Goal: Information Seeking & Learning: Learn about a topic

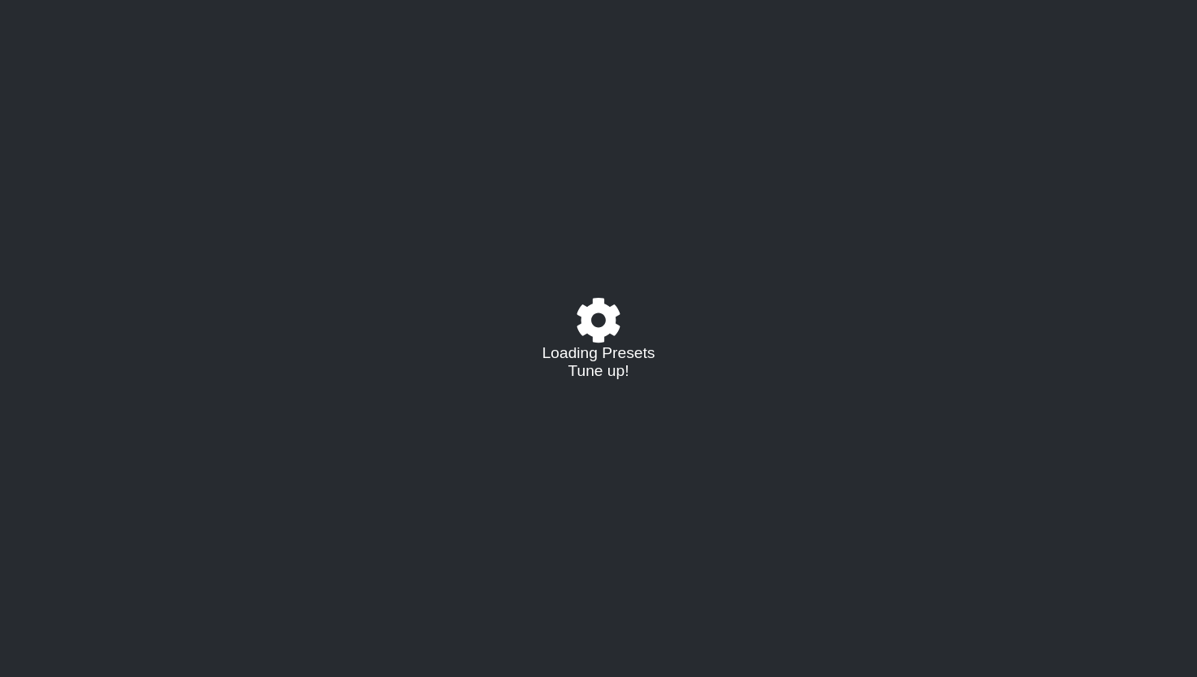
select select "/023330804210"
select select "A"
select select "D"
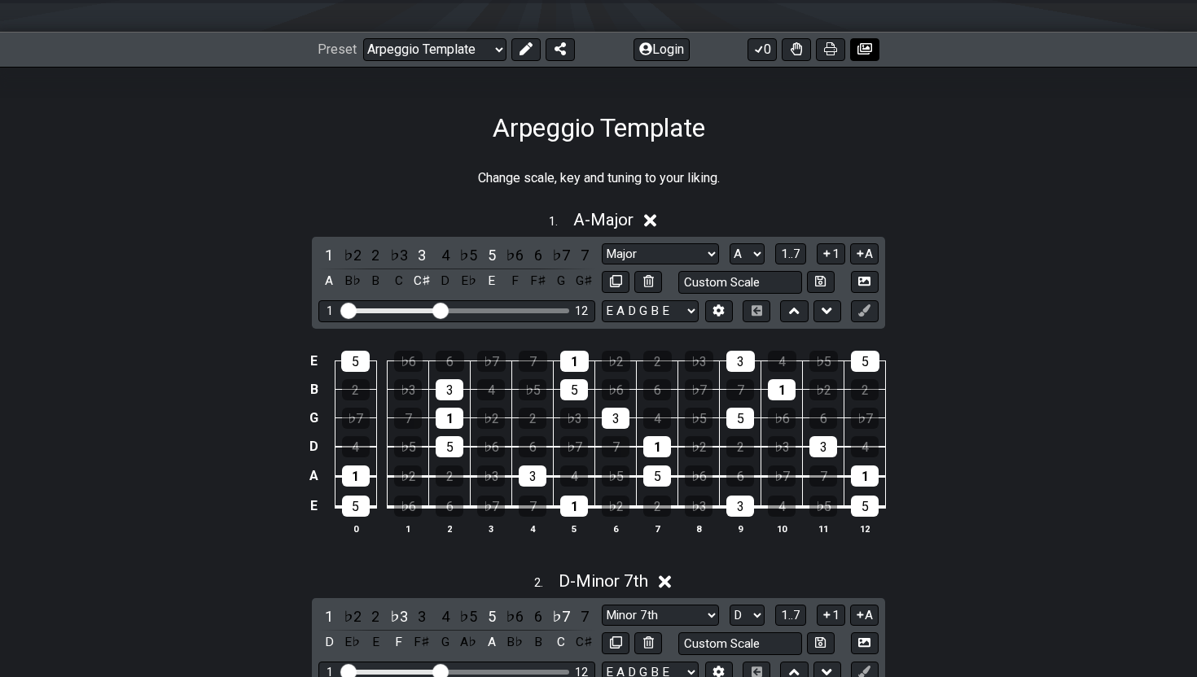
scroll to position [207, 0]
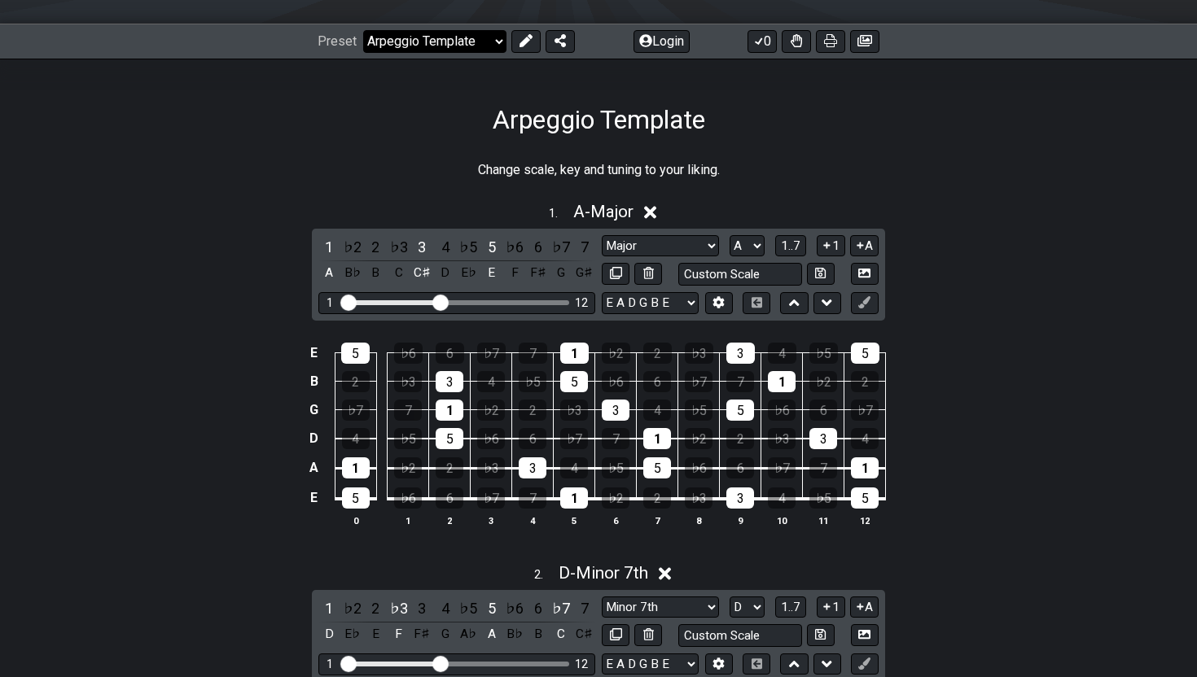
click at [478, 32] on select "Welcome to #fretflip! Arpeggio Template Custom Preset Minor Pentatonic Major Pe…" at bounding box center [434, 41] width 143 height 23
click at [363, 30] on select "Welcome to #fretflip! Arpeggio Template Custom Preset Minor Pentatonic Major Pe…" at bounding box center [434, 41] width 143 height 23
select select "/minor-pentatonic"
select select "C"
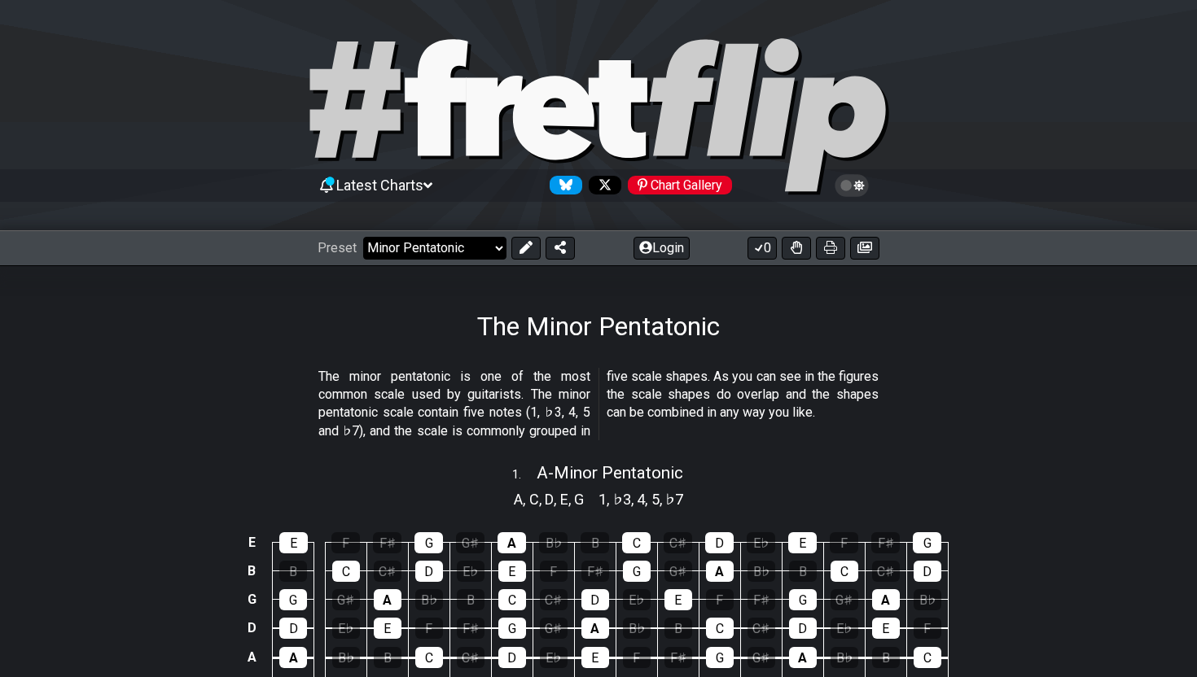
click at [440, 257] on select "Welcome to #fretflip! Arpeggio Template Custom Preset Minor Pentatonic Major Pe…" at bounding box center [434, 248] width 143 height 23
click at [363, 237] on select "Welcome to #fretflip! Arpeggio Template Custom Preset Minor Pentatonic Major Pe…" at bounding box center [434, 248] width 143 height 23
select select "/welcome"
select select "C"
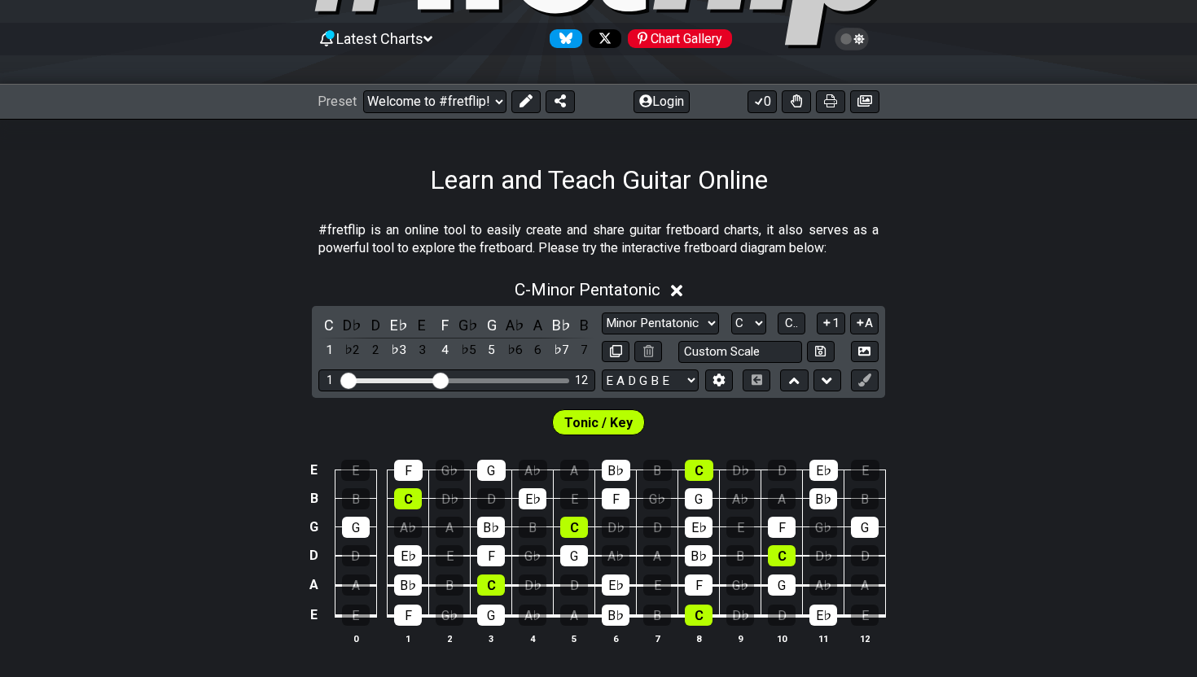
scroll to position [142, 0]
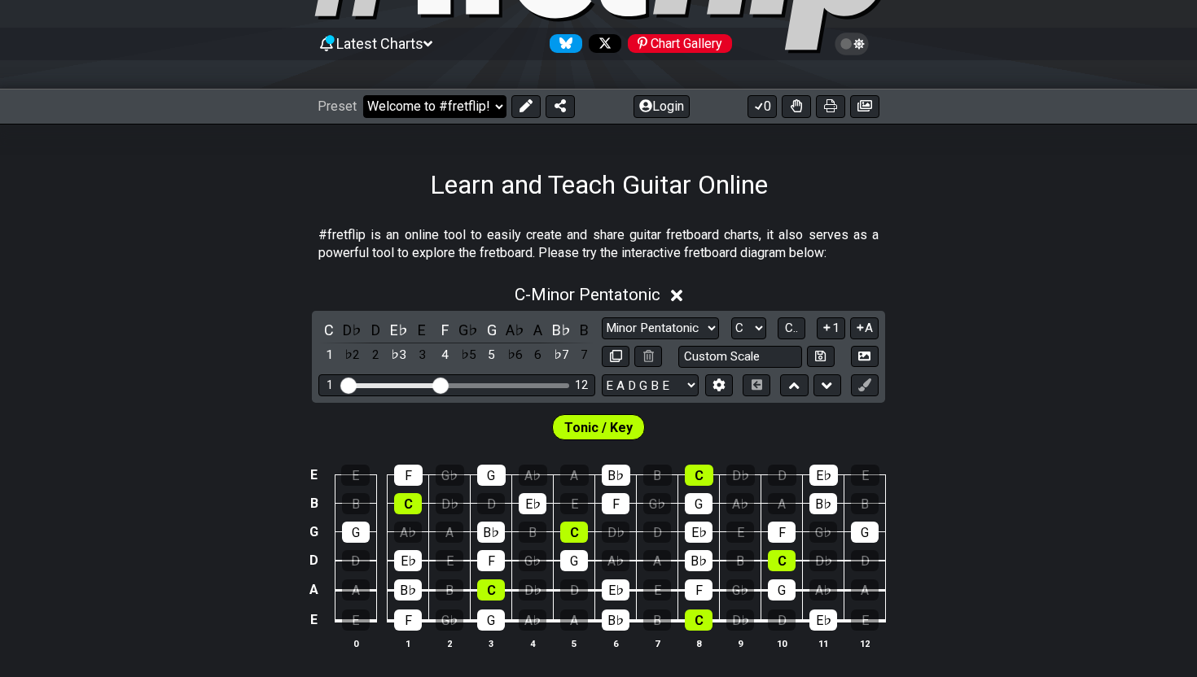
click at [425, 105] on select "Welcome to #fretflip! Arpeggio Template Custom Preset Minor Pentatonic Major Pe…" at bounding box center [434, 106] width 143 height 23
click at [363, 95] on select "Welcome to #fretflip! Arpeggio Template Custom Preset Minor Pentatonic Major Pe…" at bounding box center [434, 106] width 143 height 23
select select "/welcome"
select select "C"
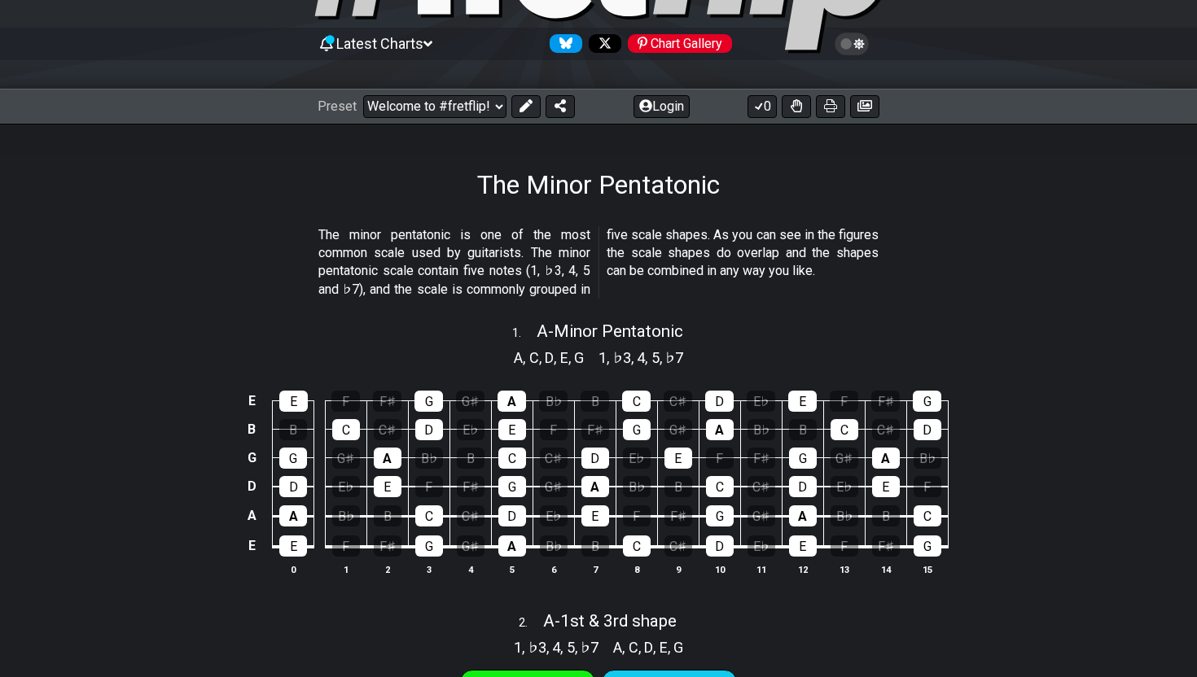
select select "/minor-pentatonic"
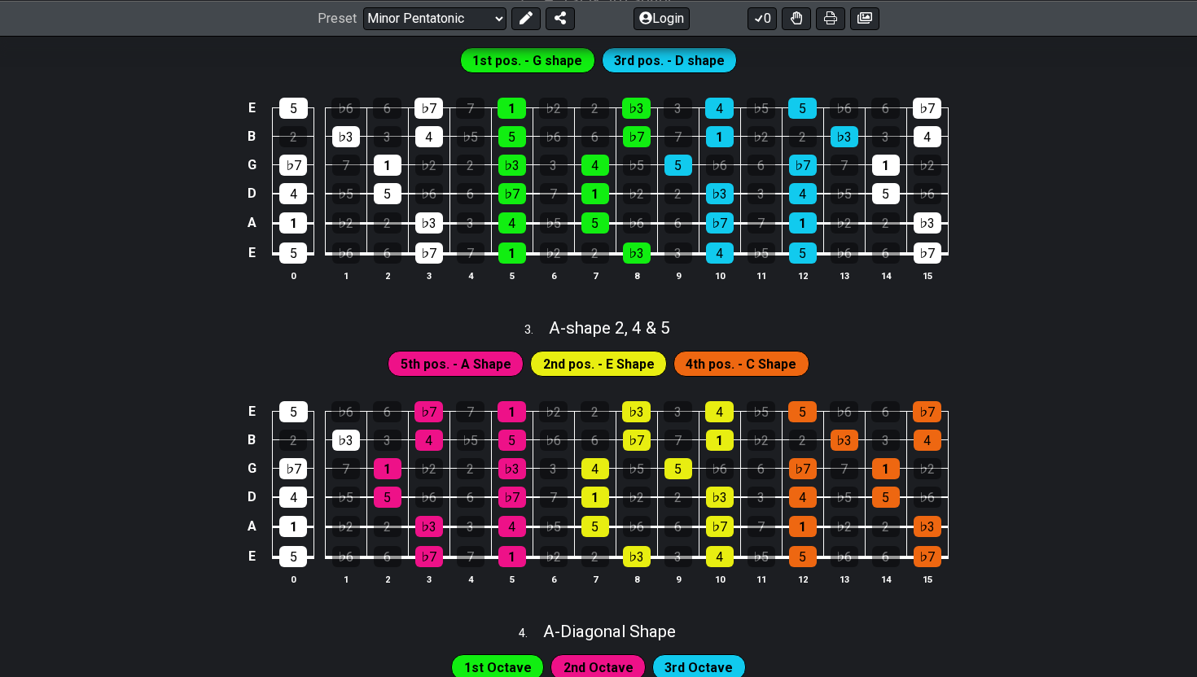
scroll to position [798, 0]
